Goal: Task Accomplishment & Management: Use online tool/utility

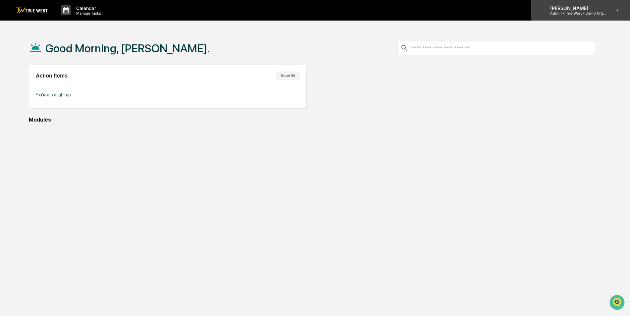
click at [598, 15] on p "Admin • True West - Demo Organization" at bounding box center [576, 13] width 62 height 5
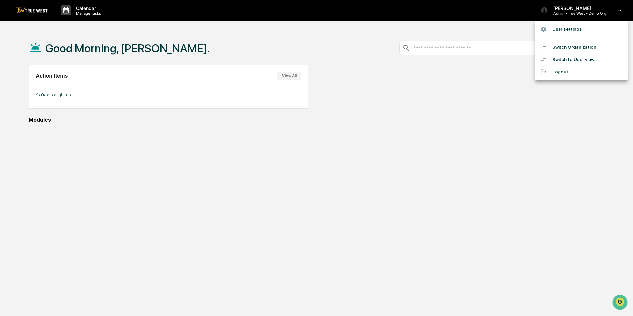
click at [580, 60] on li "Switch to User view..." at bounding box center [581, 59] width 93 height 12
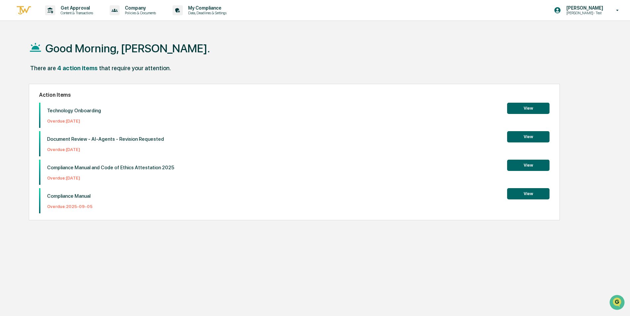
click at [535, 110] on button "View" at bounding box center [528, 108] width 42 height 11
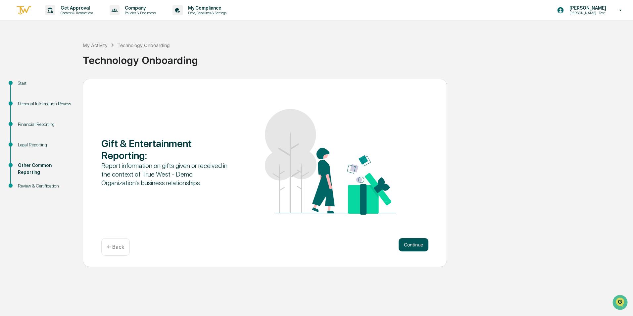
click at [413, 242] on button "Continue" at bounding box center [414, 244] width 30 height 13
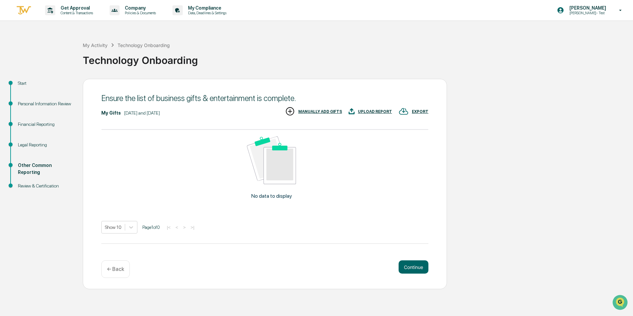
click at [365, 110] on div "UPLOAD REPORT" at bounding box center [375, 111] width 34 height 5
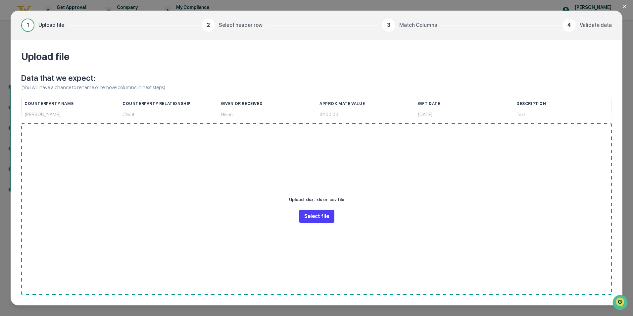
click at [324, 216] on button "Select file" at bounding box center [316, 216] width 35 height 13
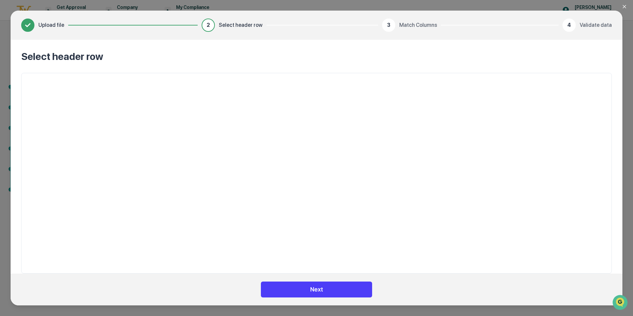
click at [314, 285] on button "Next" at bounding box center [316, 290] width 111 height 16
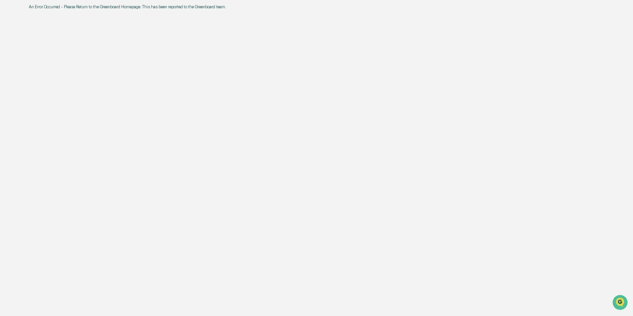
click at [292, 108] on div "An Error Occurred - Please Return to the Greenboard Homepage. This has been rep…" at bounding box center [314, 158] width 590 height 316
click at [460, 59] on div "An Error Occurred - Please Return to the Greenboard Homepage. This has been rep…" at bounding box center [314, 158] width 590 height 316
click at [271, 282] on div "An Error Occurred - Please Return to the Greenboard Homepage. This has been rep…" at bounding box center [314, 158] width 590 height 316
